Goal: Information Seeking & Learning: Understand process/instructions

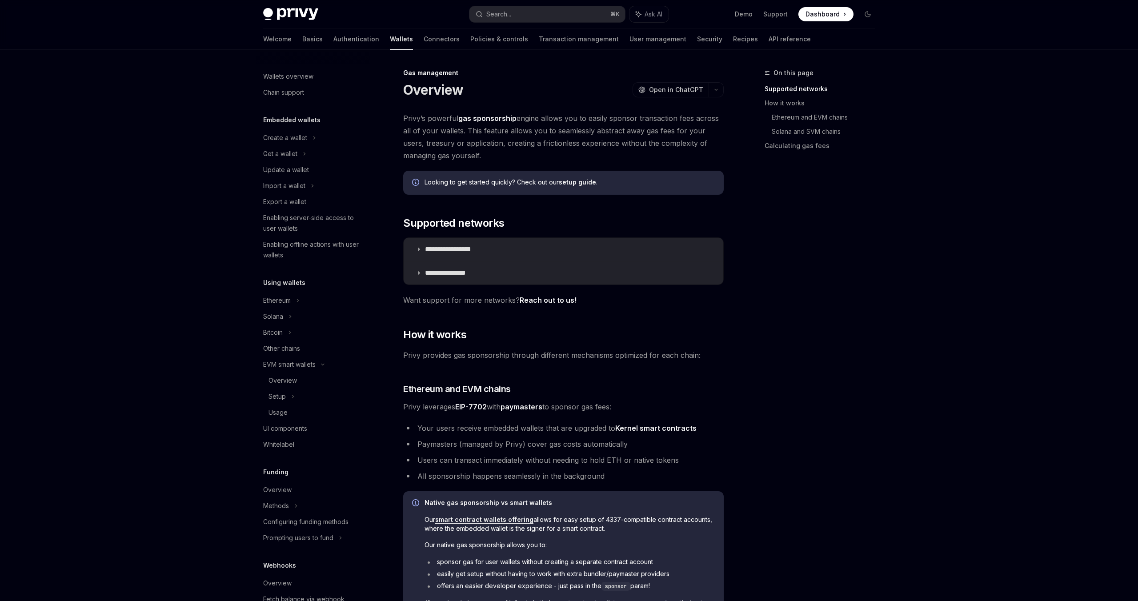
scroll to position [105, 0]
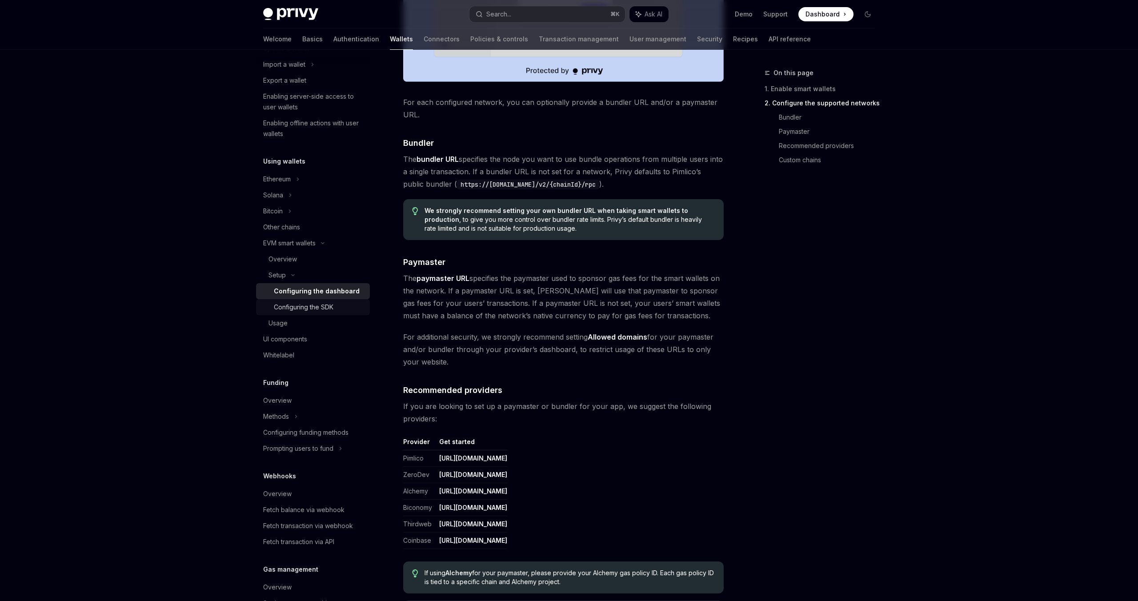
scroll to position [123, 0]
click at [307, 399] on div "Overview" at bounding box center [313, 398] width 101 height 11
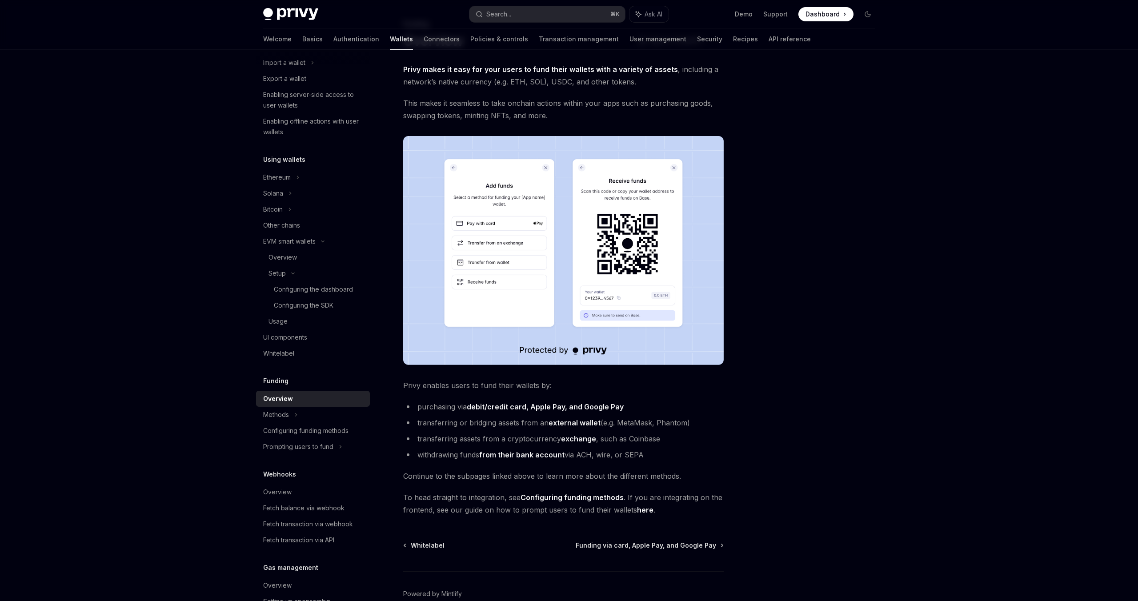
scroll to position [67, 0]
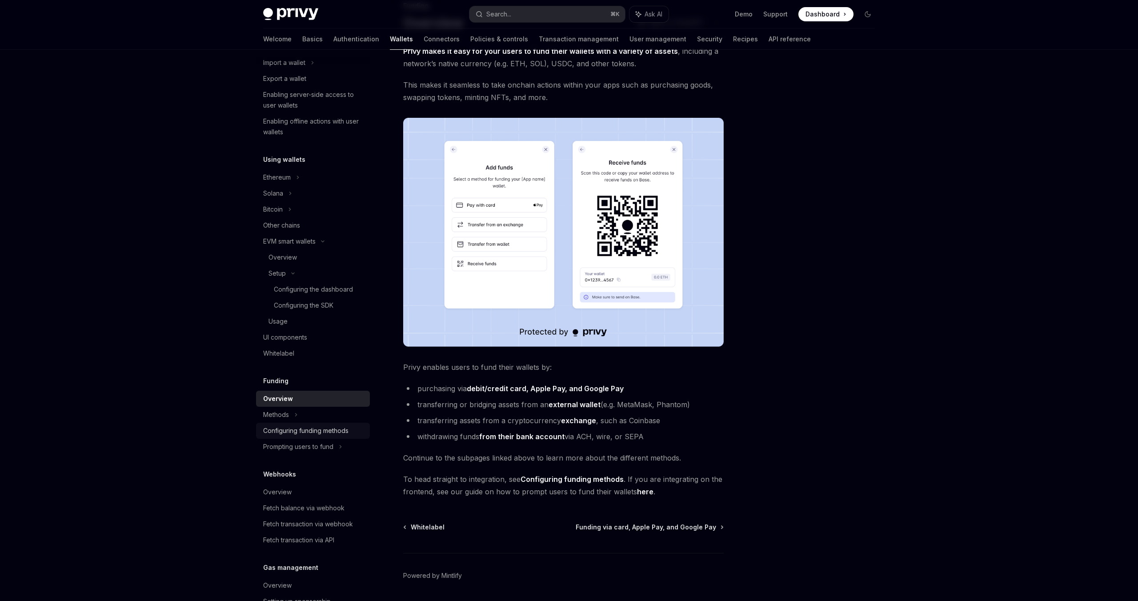
click at [300, 426] on div "Configuring funding methods" at bounding box center [305, 430] width 85 height 11
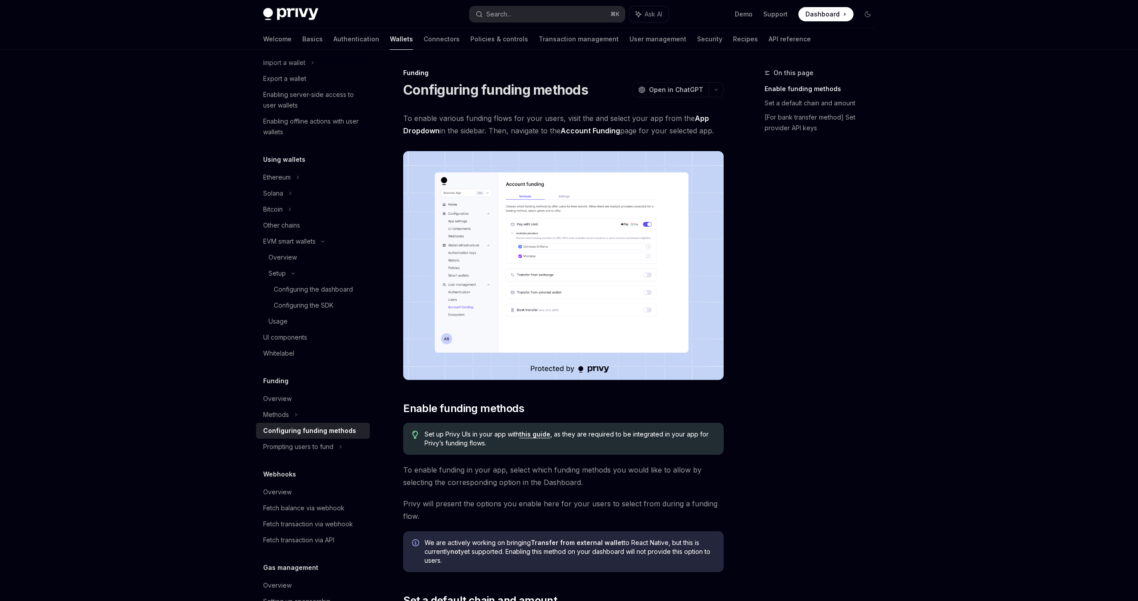
click at [547, 321] on img at bounding box center [563, 265] width 320 height 229
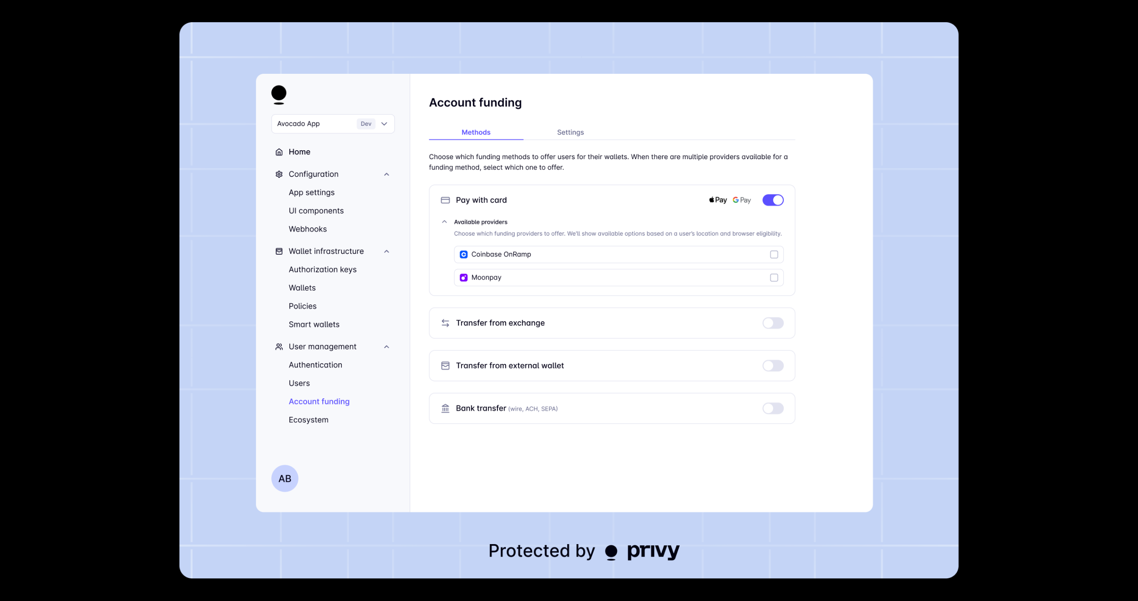
click at [736, 29] on img at bounding box center [569, 300] width 779 height 556
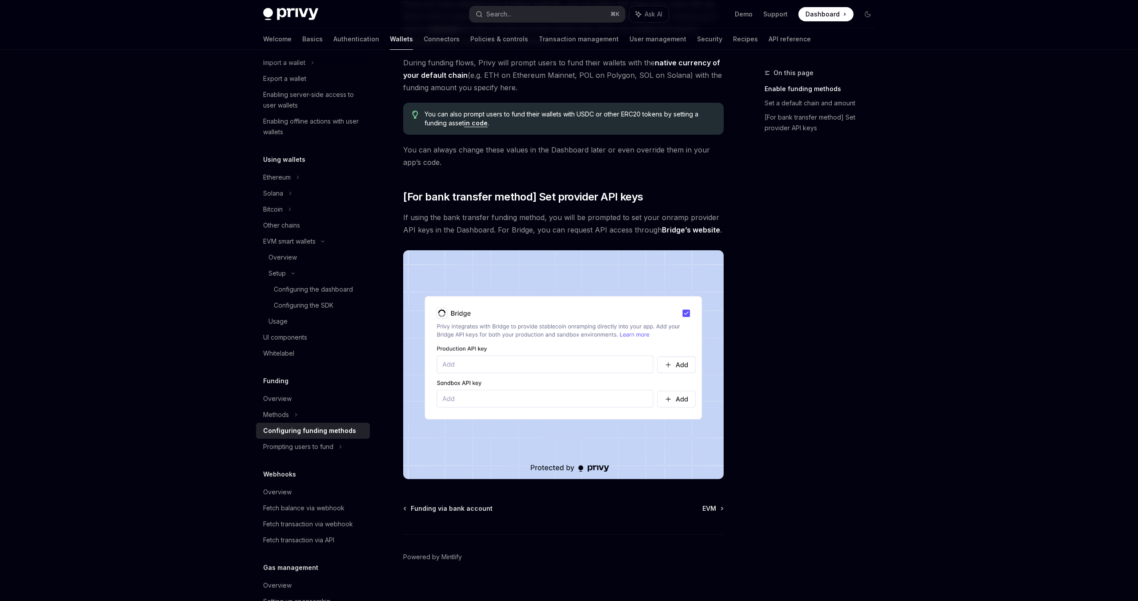
scroll to position [627, 0]
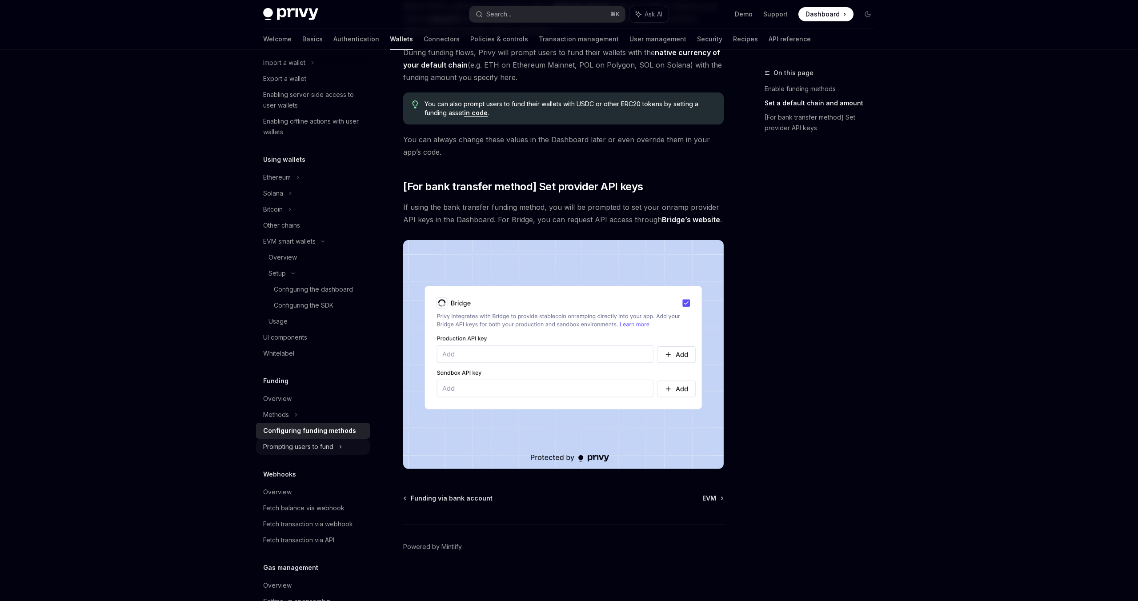
click at [304, 447] on div "Prompting users to fund" at bounding box center [298, 446] width 70 height 11
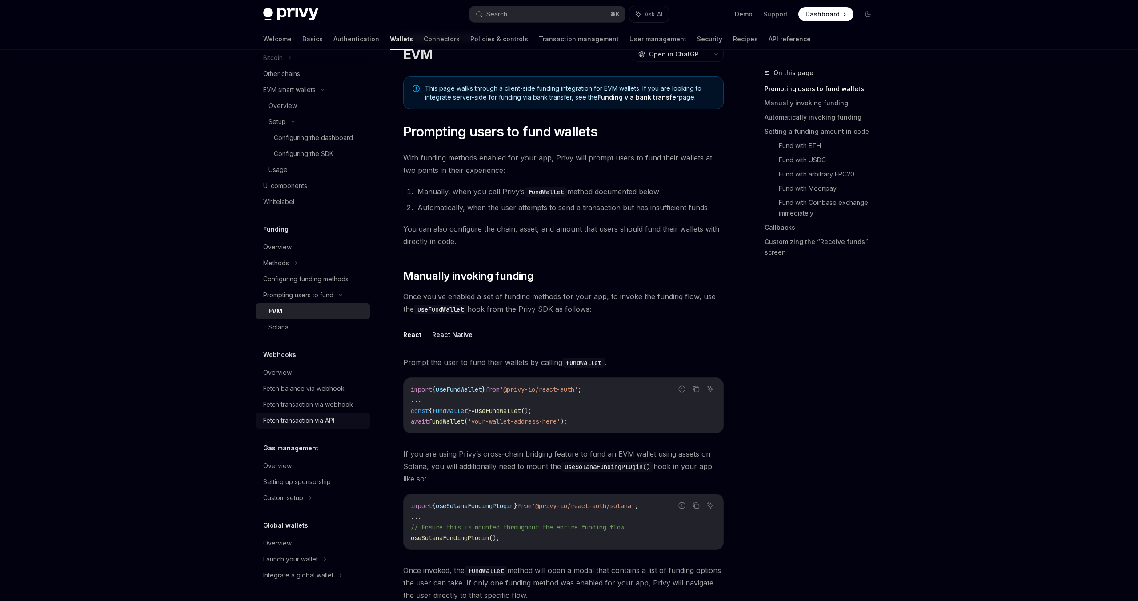
scroll to position [42, 0]
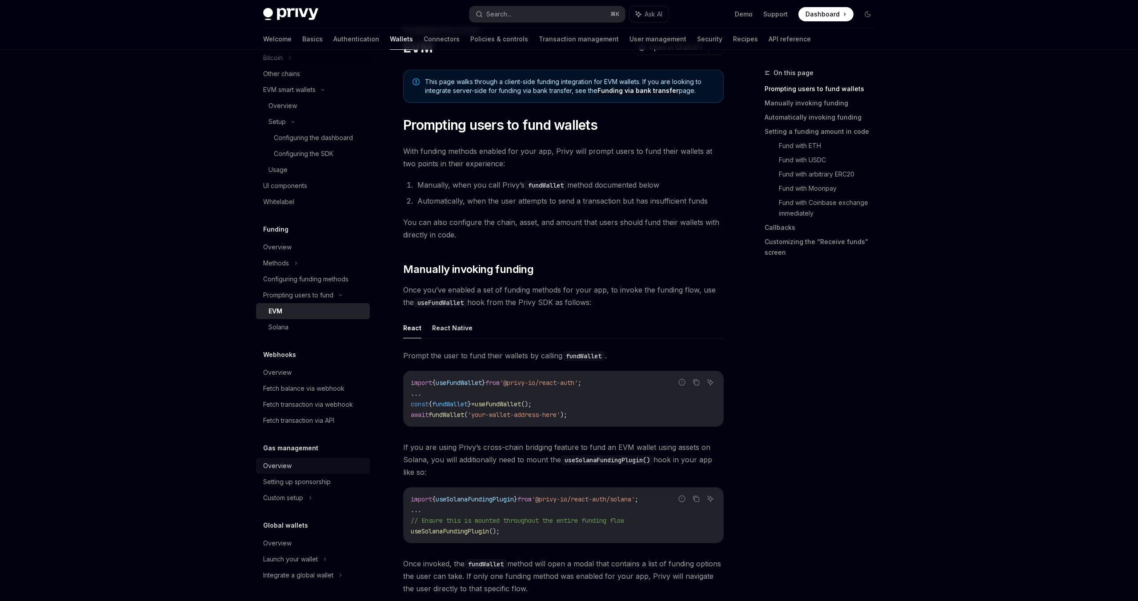
click at [296, 463] on div "Overview" at bounding box center [313, 465] width 101 height 11
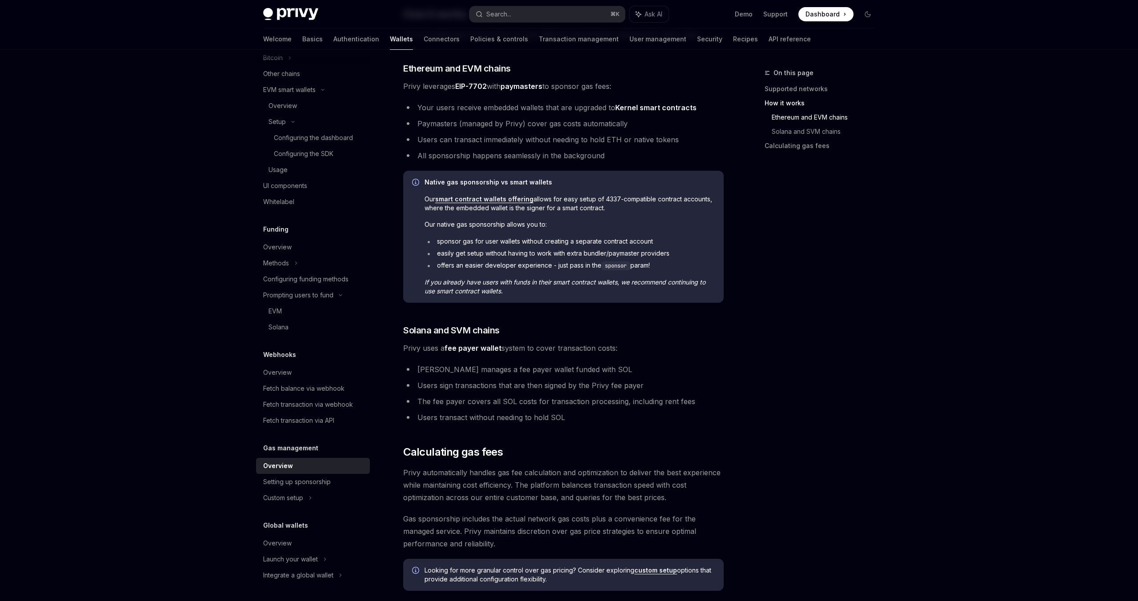
scroll to position [442, 0]
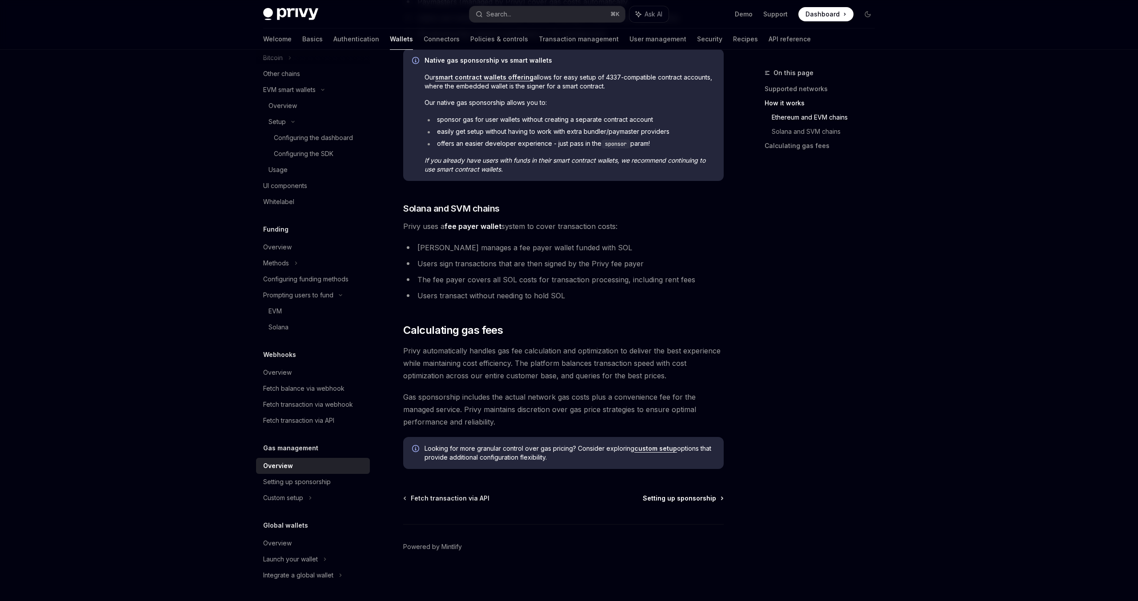
click at [700, 499] on span "Setting up sponsorship" at bounding box center [679, 498] width 73 height 9
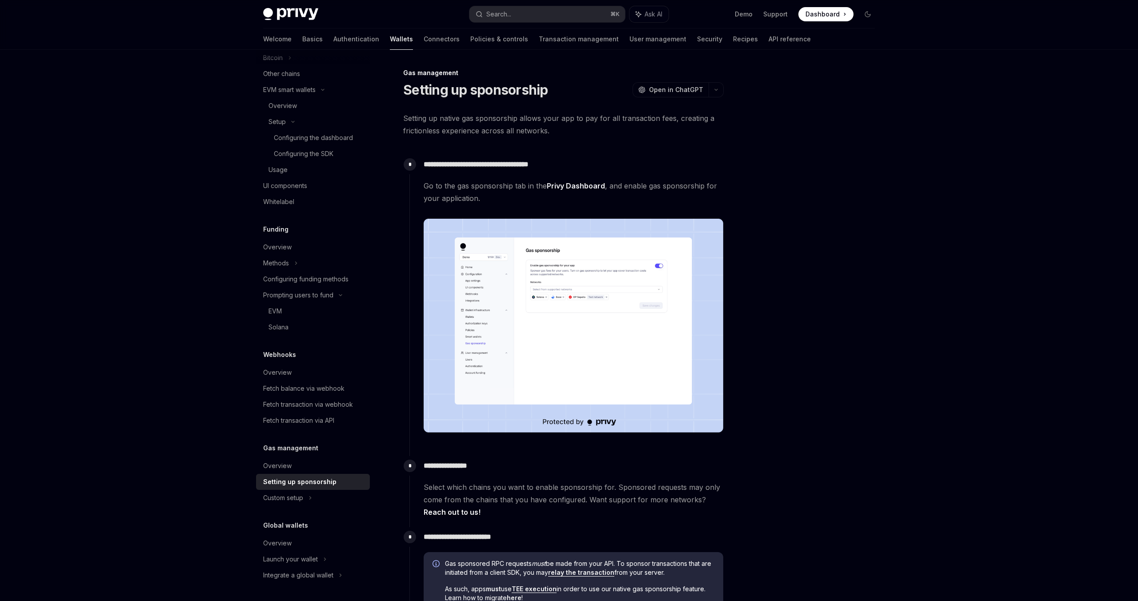
click at [615, 306] on img at bounding box center [573, 326] width 300 height 214
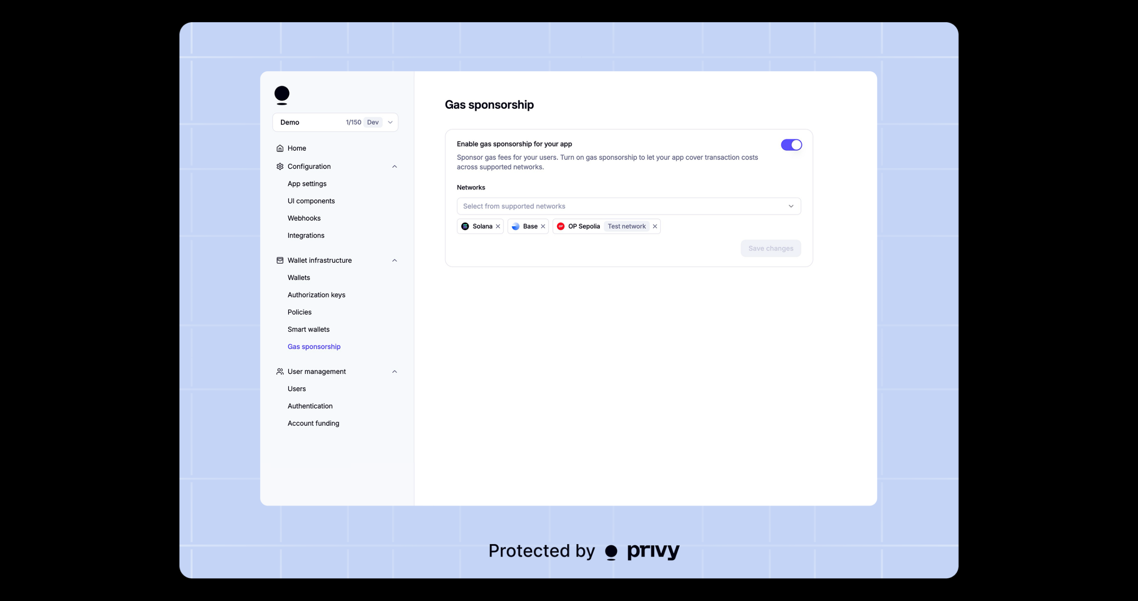
click at [997, 209] on div at bounding box center [569, 300] width 1138 height 601
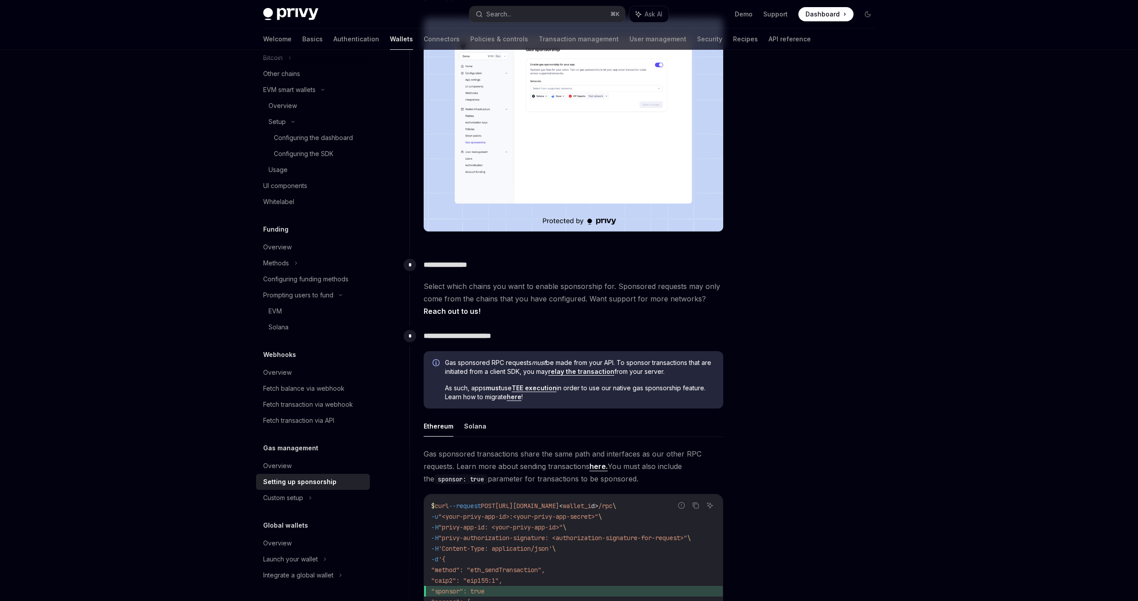
scroll to position [202, 0]
click at [547, 386] on link "TEE execution" at bounding box center [533, 387] width 45 height 8
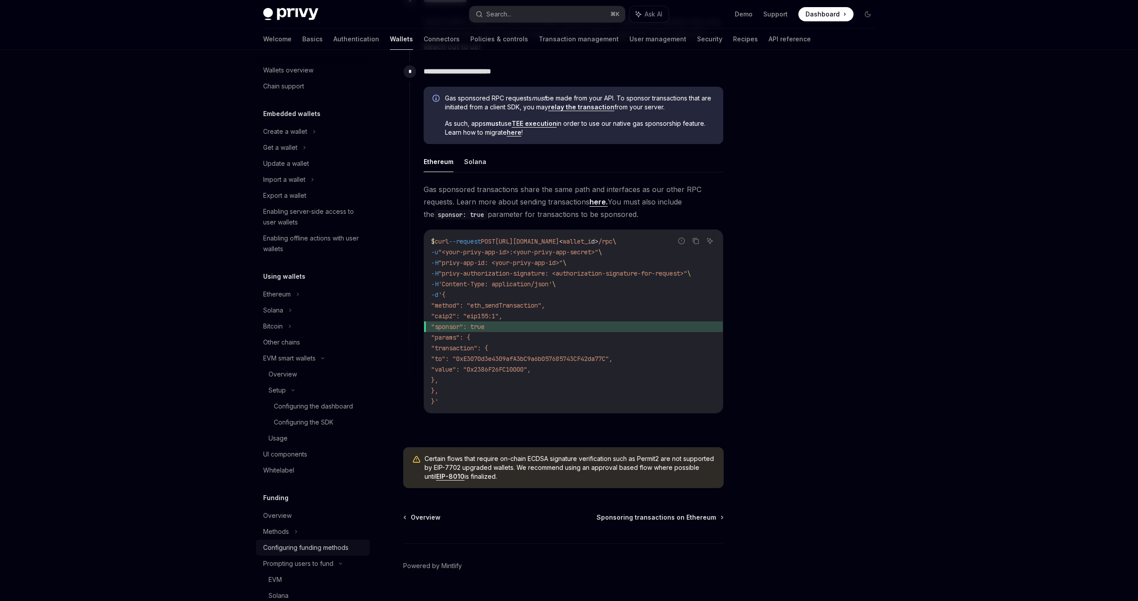
scroll to position [0, 0]
click at [299, 300] on icon at bounding box center [298, 300] width 4 height 11
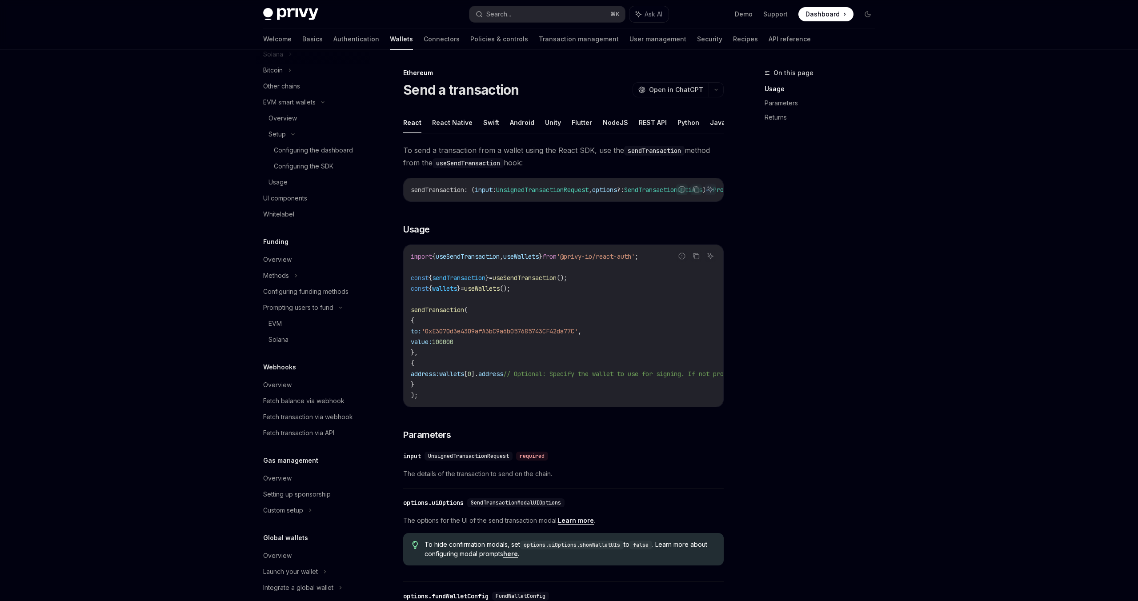
scroll to position [429, 0]
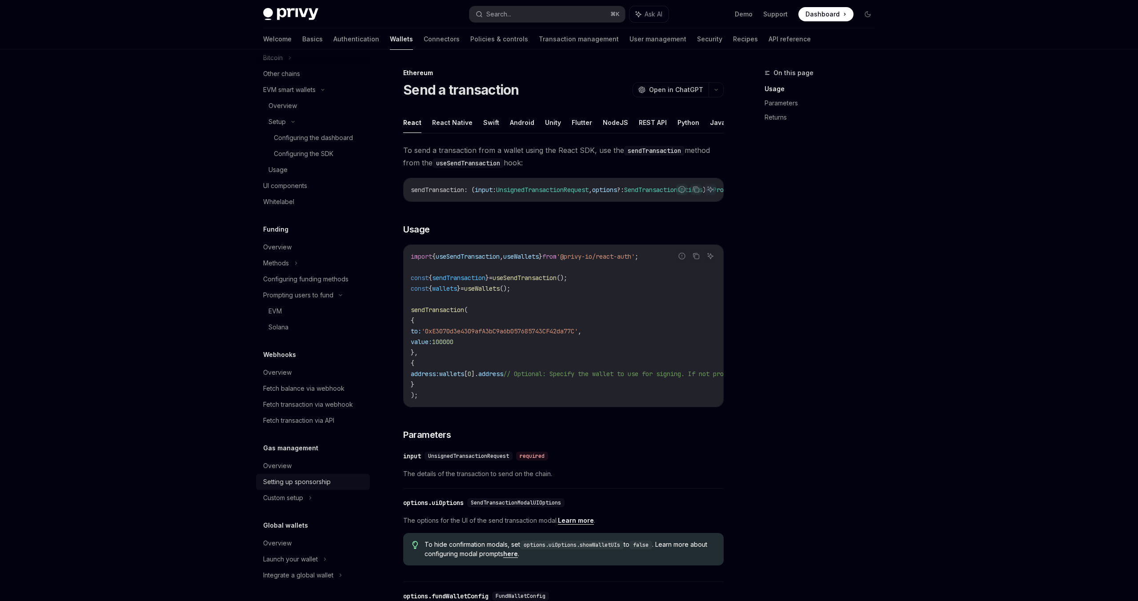
click at [307, 480] on div "Setting up sponsorship" at bounding box center [297, 481] width 68 height 11
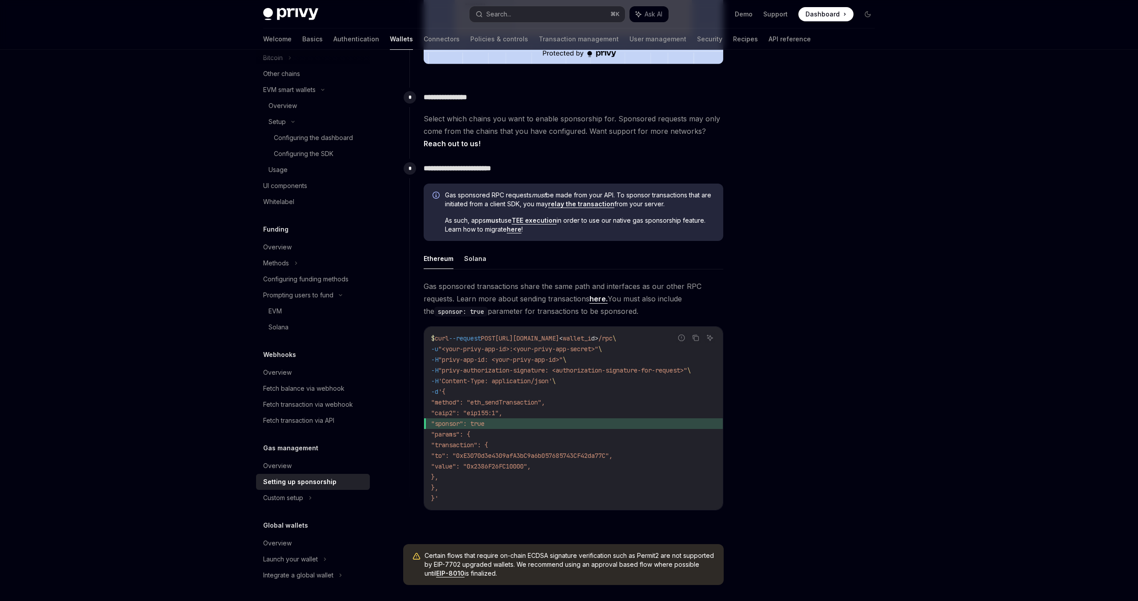
scroll to position [488, 0]
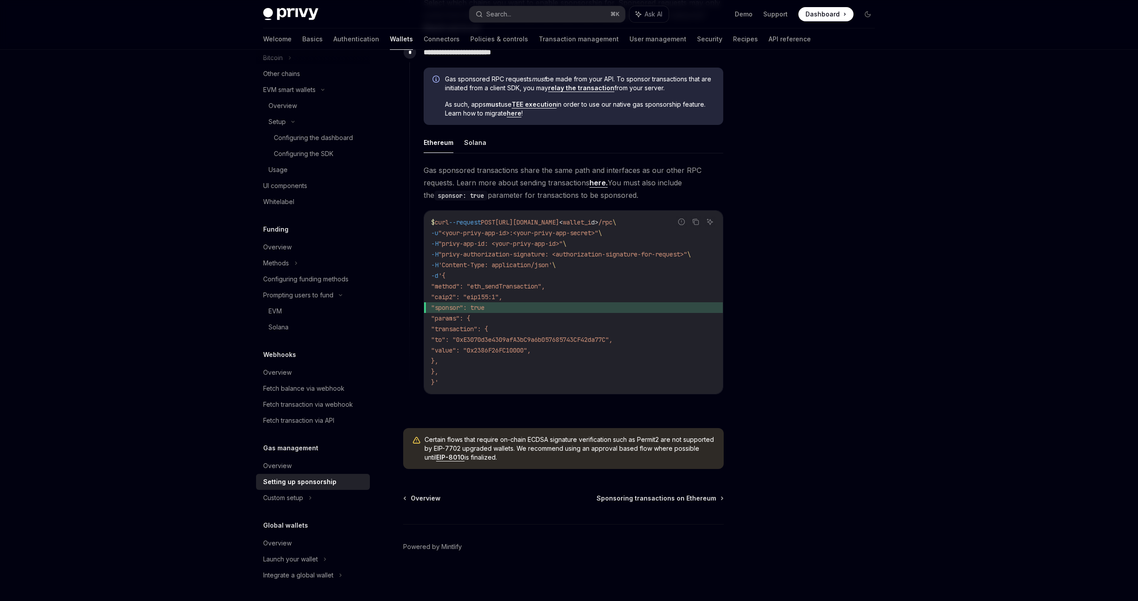
type textarea "*"
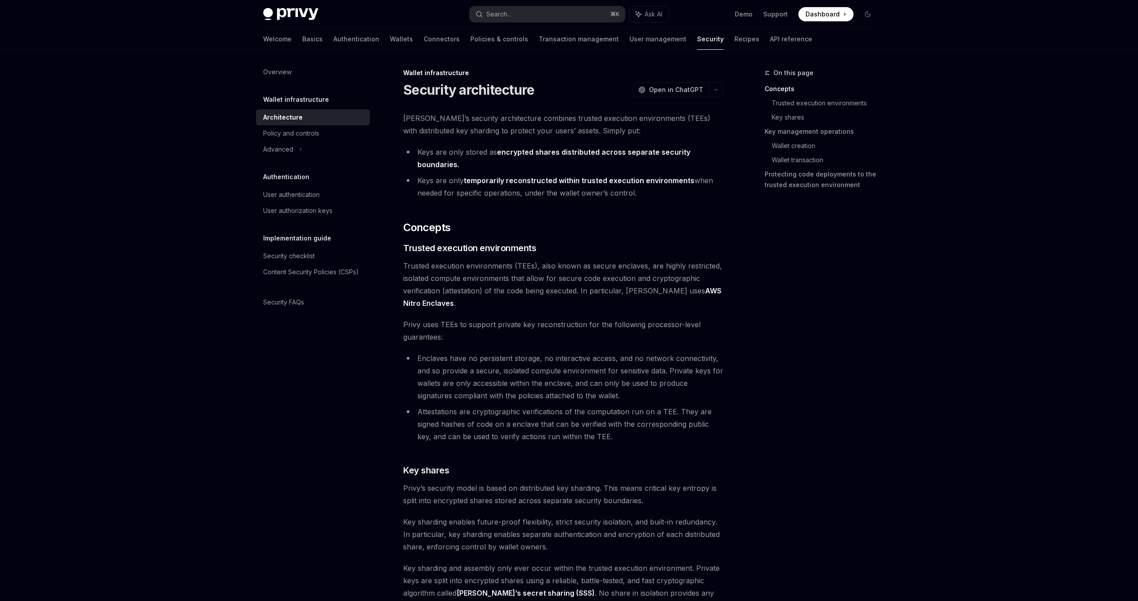
click at [540, 352] on li "Enclaves have no persistent storage, no interactive access, and no network conn…" at bounding box center [563, 377] width 320 height 50
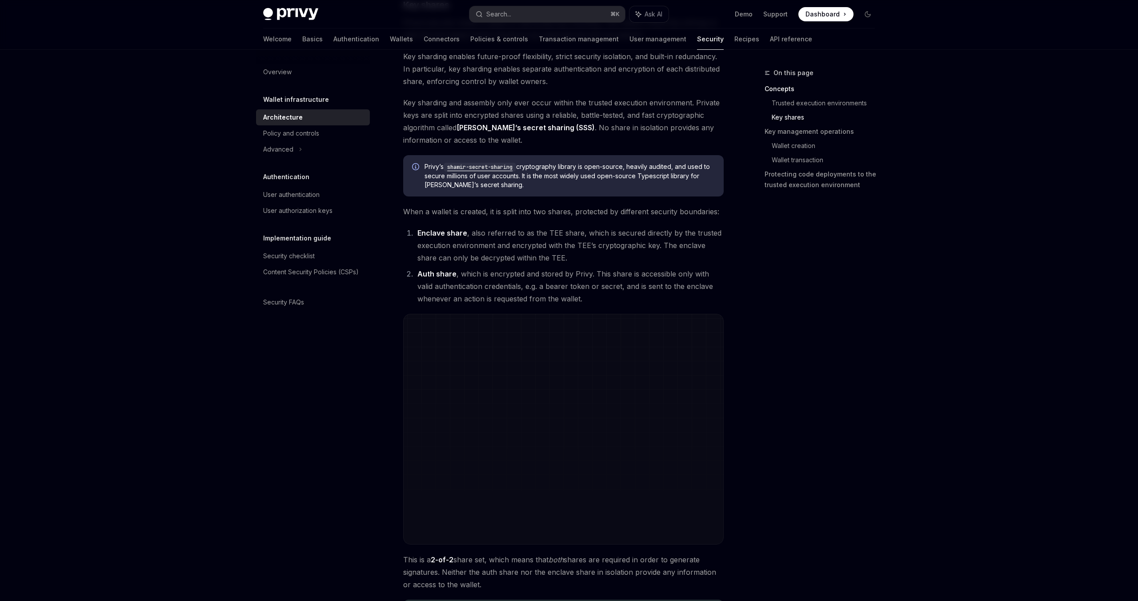
scroll to position [474, 0]
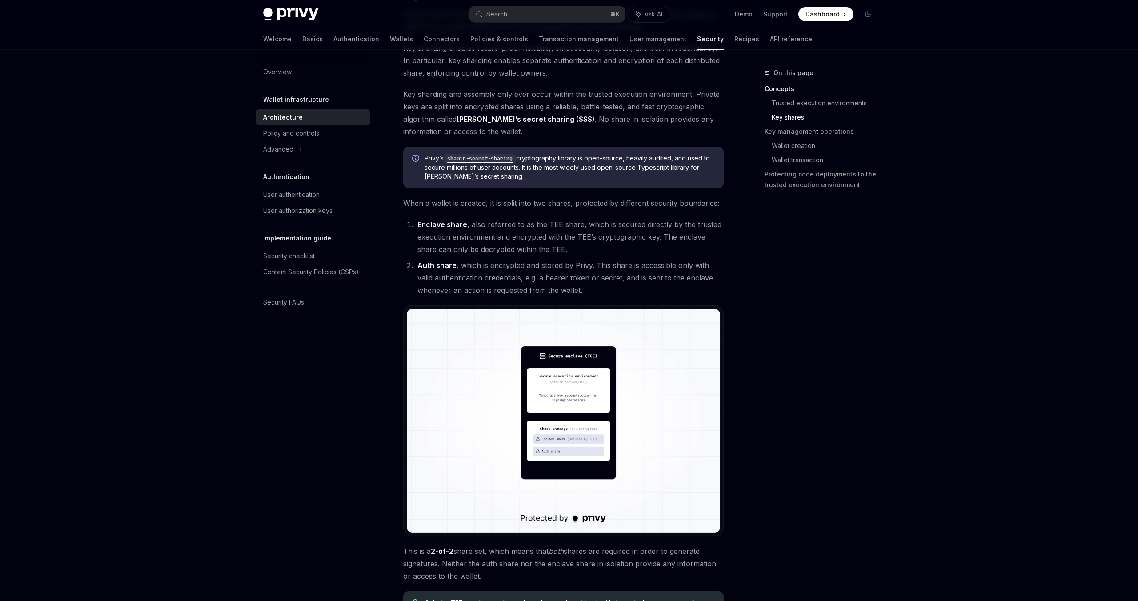
click at [613, 416] on img at bounding box center [563, 421] width 313 height 224
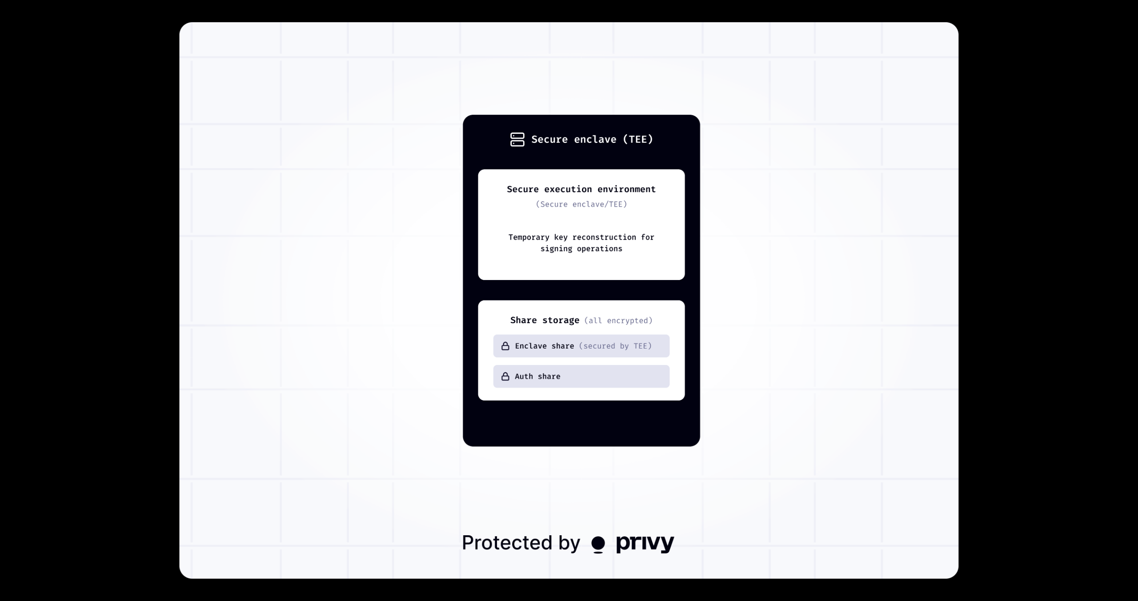
click at [1026, 256] on div at bounding box center [569, 300] width 1138 height 601
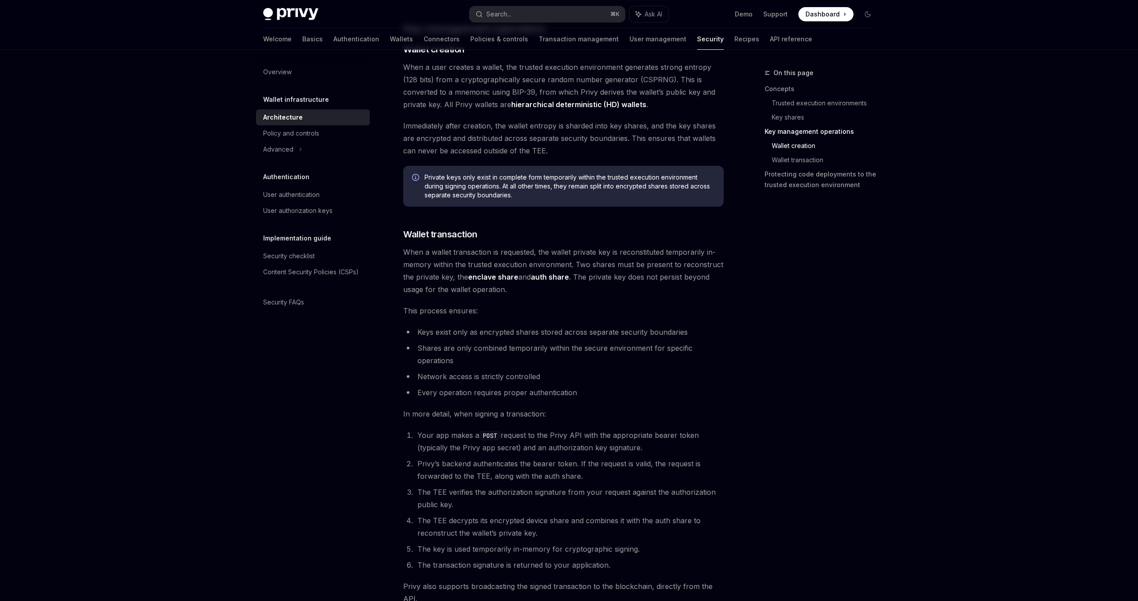
scroll to position [1097, 0]
type textarea "*"
